Goal: Complete application form: Complete application form

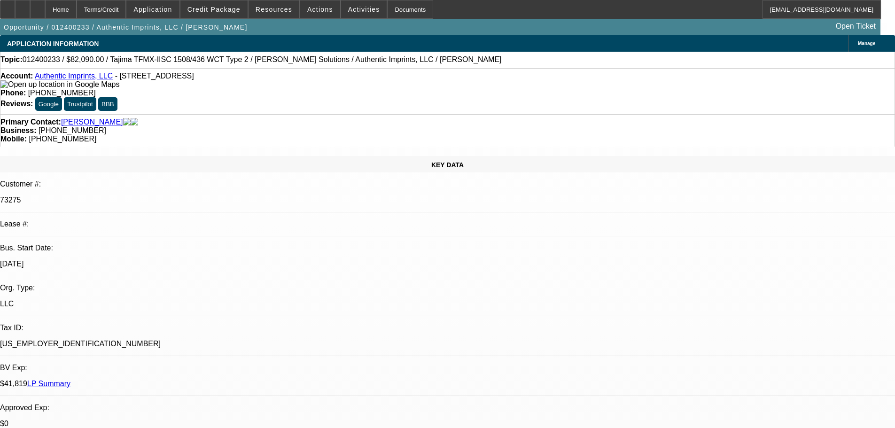
select select "0"
select select "2"
select select "0"
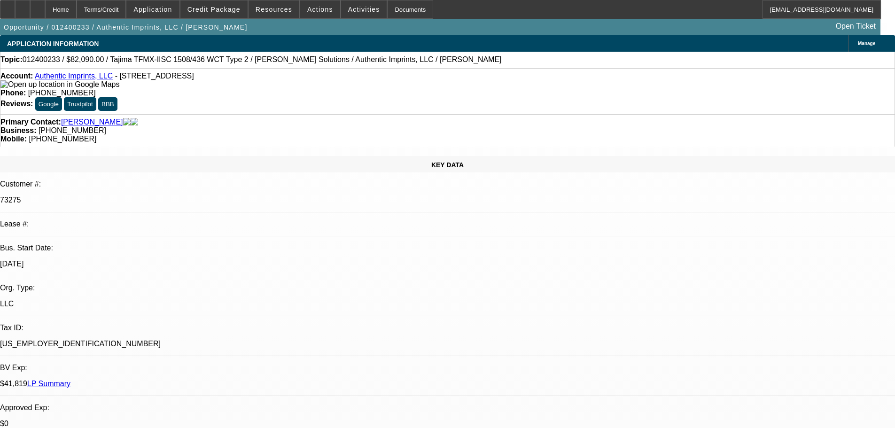
select select "0"
select select "2"
select select "0"
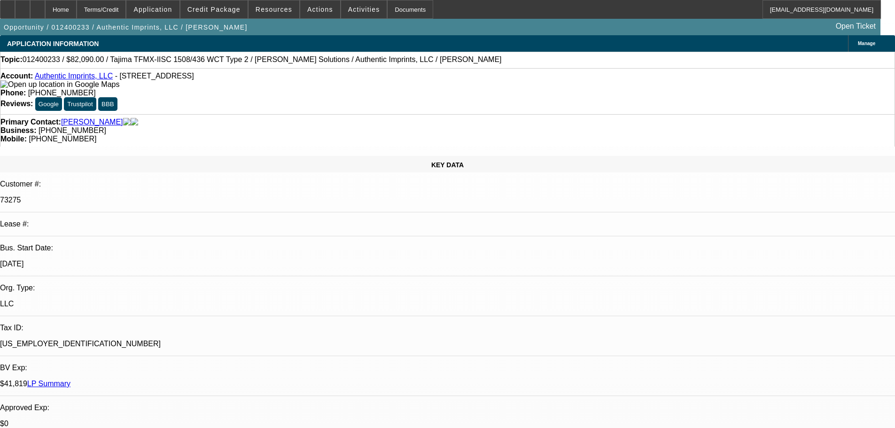
select select "0"
select select "2"
select select "0"
select select "0.1"
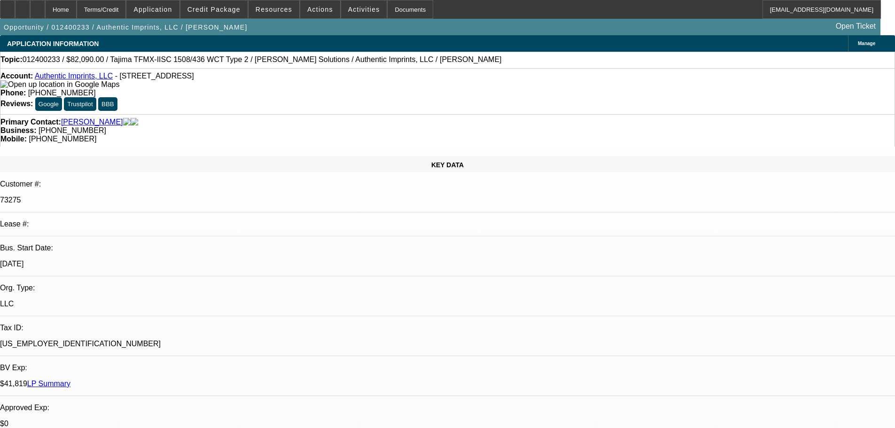
select select "4"
